Goal: Transaction & Acquisition: Register for event/course

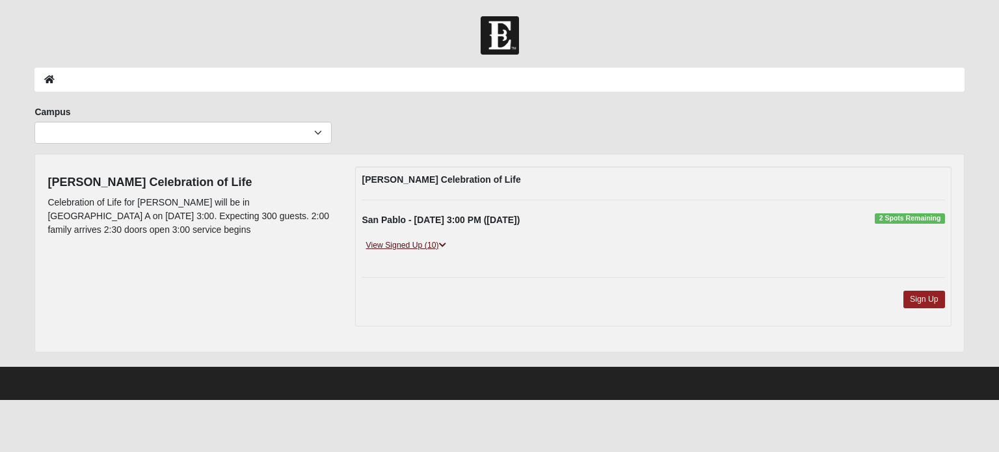
click at [429, 244] on link "View Signed Up (10)" at bounding box center [406, 246] width 88 height 14
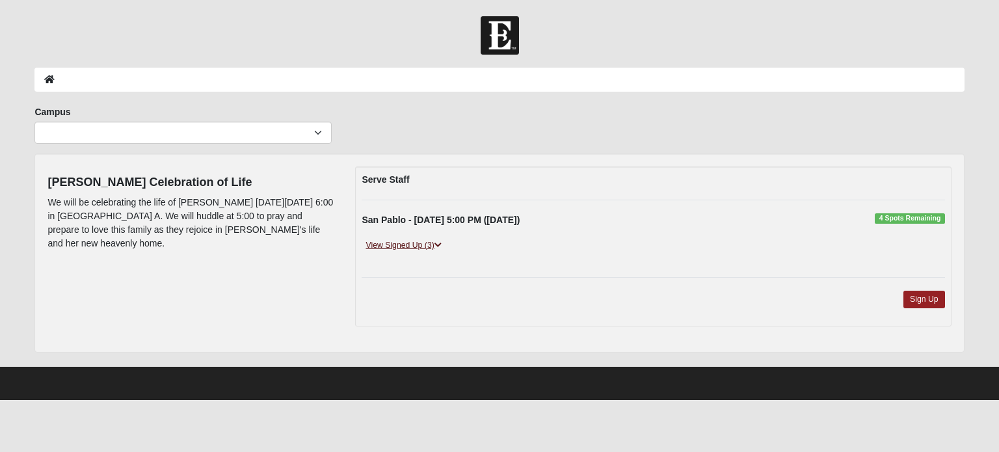
click at [427, 243] on link "View Signed Up (3)" at bounding box center [403, 246] width 83 height 14
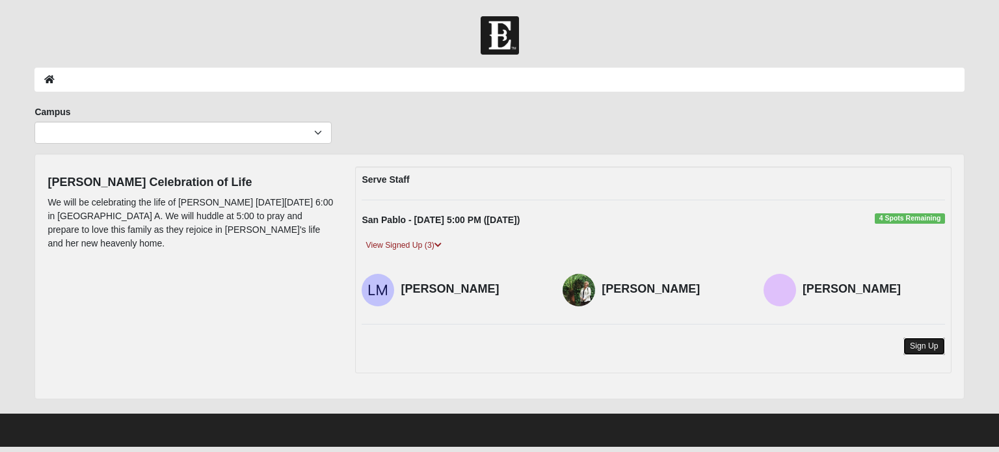
click at [923, 344] on link "Sign Up" at bounding box center [925, 347] width 42 height 18
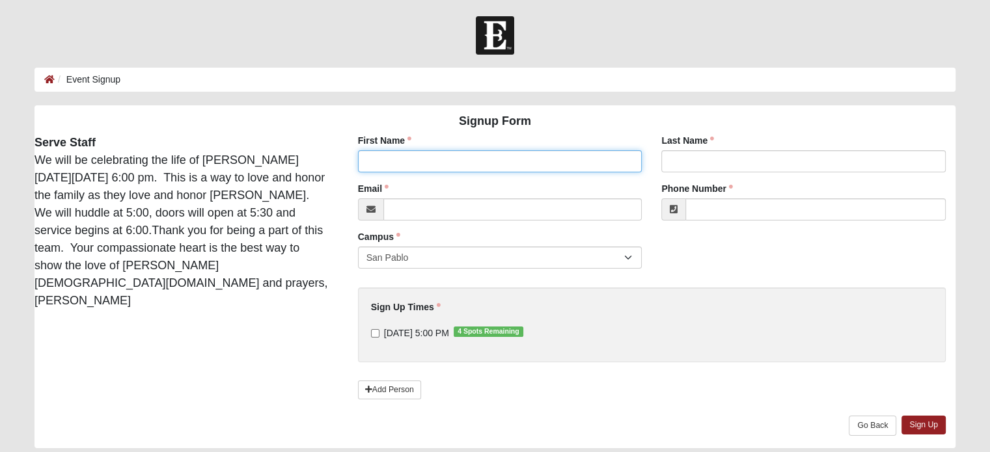
click at [554, 159] on input "First Name" at bounding box center [500, 161] width 284 height 22
type input "Richard"
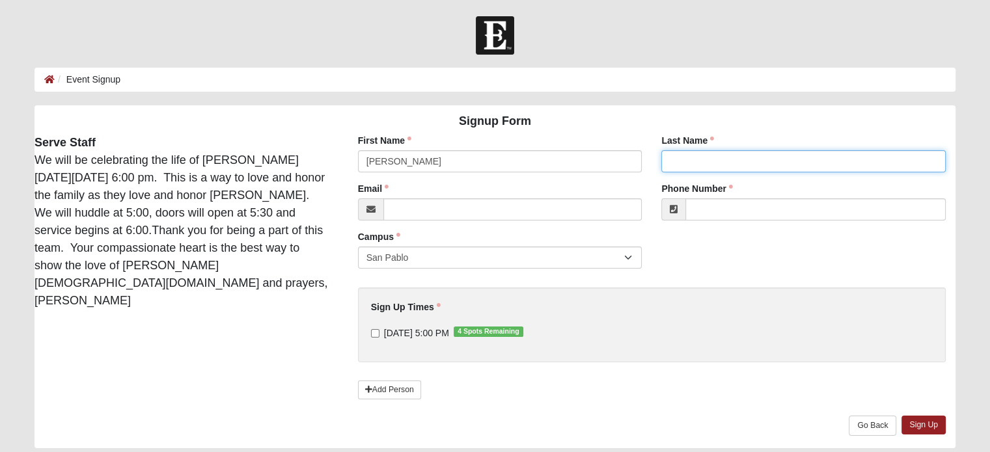
type input "Blankenship"
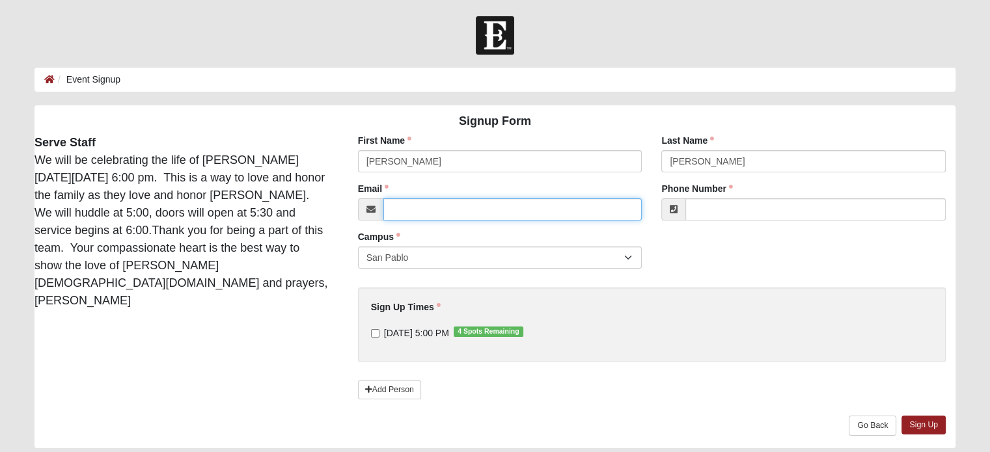
type input "rblankenship2440@yahoo.com"
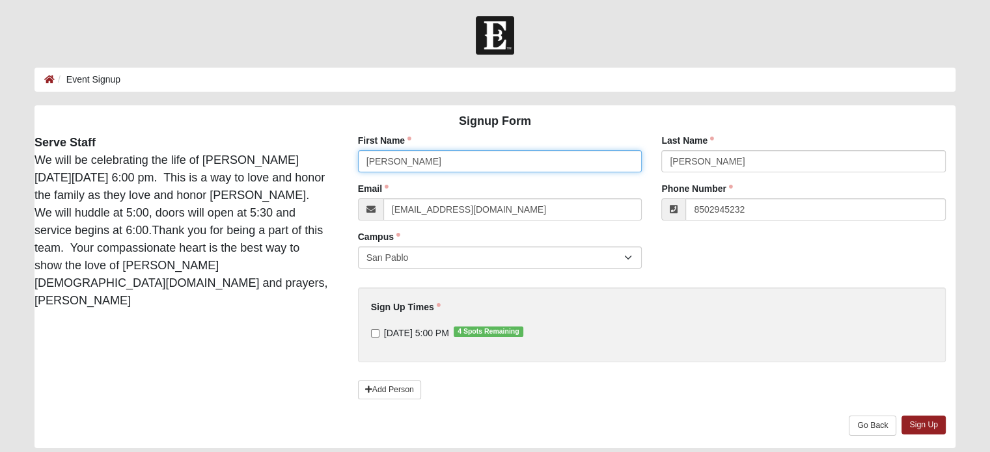
type input "(850) 294-5232"
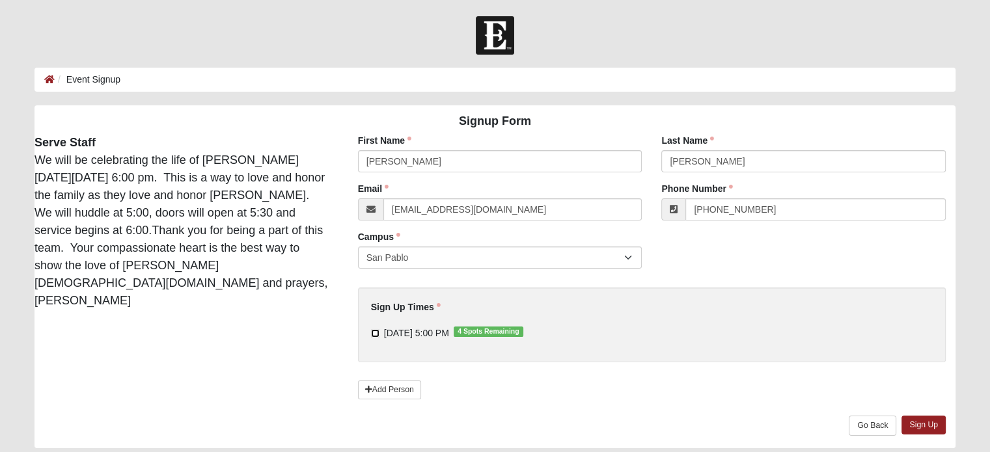
click at [376, 334] on input "8/22/2025 5:00 PM 4 Spots Remaining" at bounding box center [375, 333] width 8 height 8
checkbox input "true"
click at [919, 424] on link "Sign Up" at bounding box center [923, 425] width 44 height 19
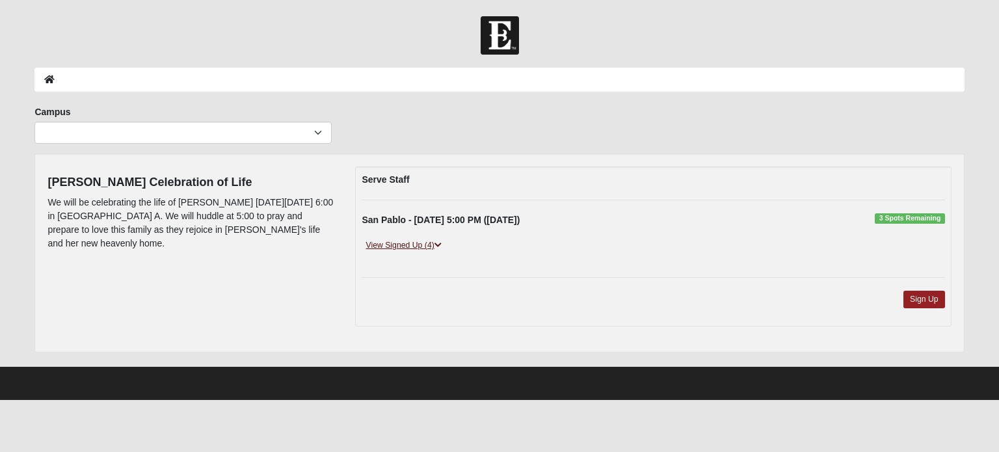
click at [429, 246] on link "View Signed Up (4)" at bounding box center [403, 246] width 83 height 14
